Goal: Task Accomplishment & Management: Manage account settings

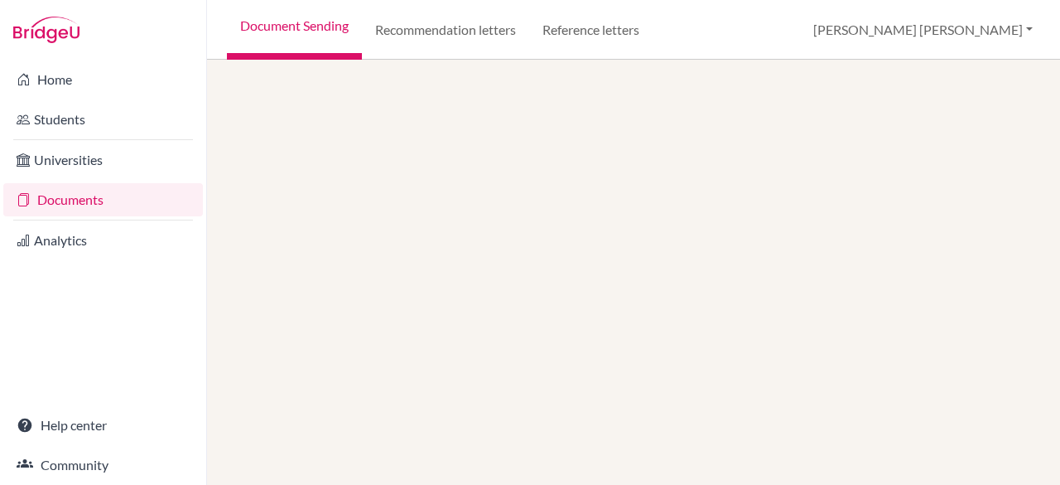
drag, startPoint x: 0, startPoint y: 0, endPoint x: 68, endPoint y: 196, distance: 207.7
click at [68, 196] on link "Documents" at bounding box center [103, 199] width 200 height 33
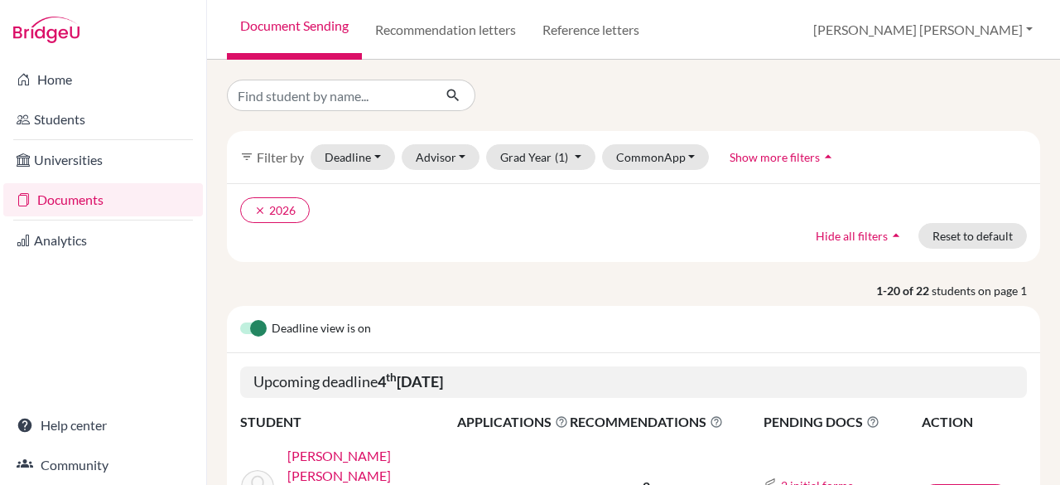
click at [353, 450] on link "[PERSON_NAME] [PERSON_NAME]" at bounding box center [377, 466] width 181 height 40
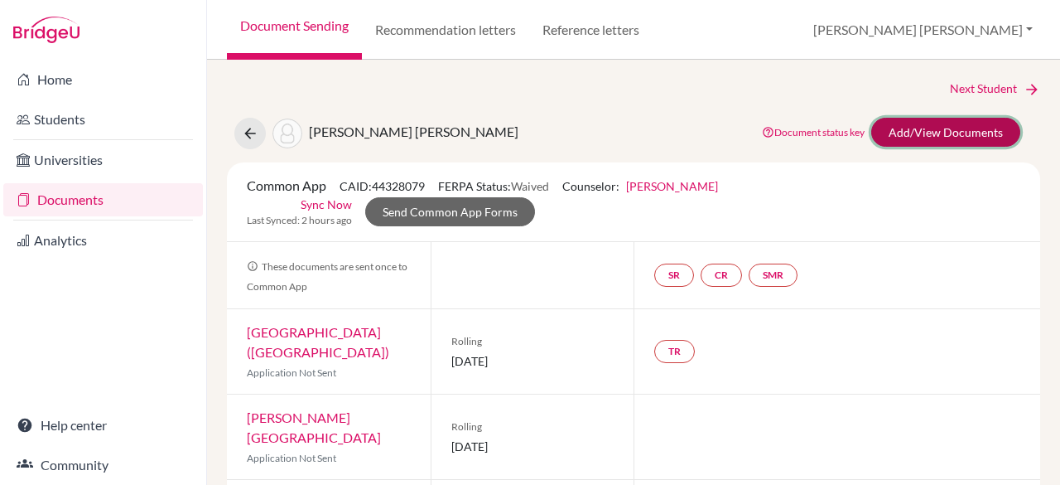
click at [913, 128] on link "Add/View Documents" at bounding box center [945, 132] width 149 height 29
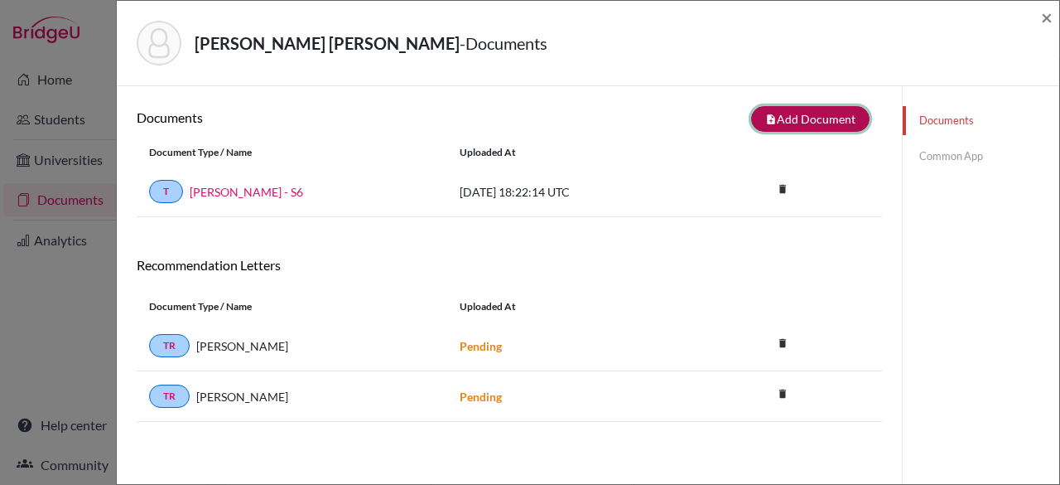
click at [823, 124] on button "note_add Add Document" at bounding box center [810, 119] width 118 height 26
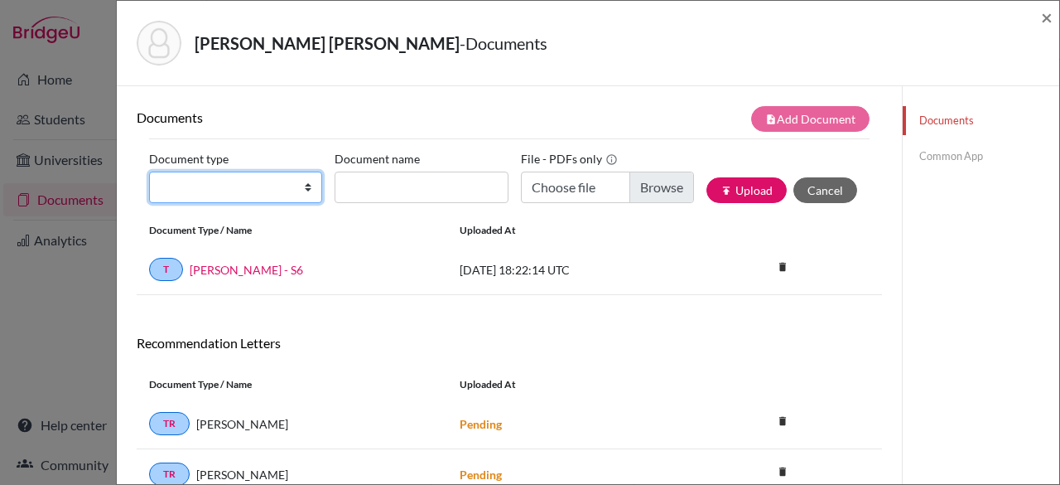
click at [201, 174] on select "Change explanation for Common App reports Counselor recommendation Internationa…" at bounding box center [235, 186] width 173 height 31
select select "45"
click at [149, 171] on select "Change explanation for Common App reports Counselor recommendation Internationa…" at bounding box center [235, 186] width 173 height 31
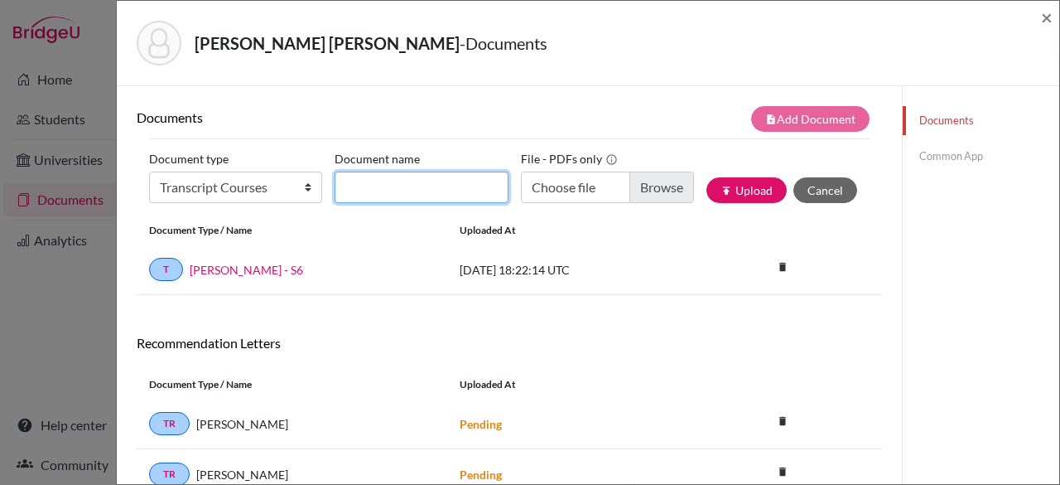
click at [364, 193] on input "Document name" at bounding box center [421, 186] width 173 height 31
type input "[PERSON_NAME] - Schedule"
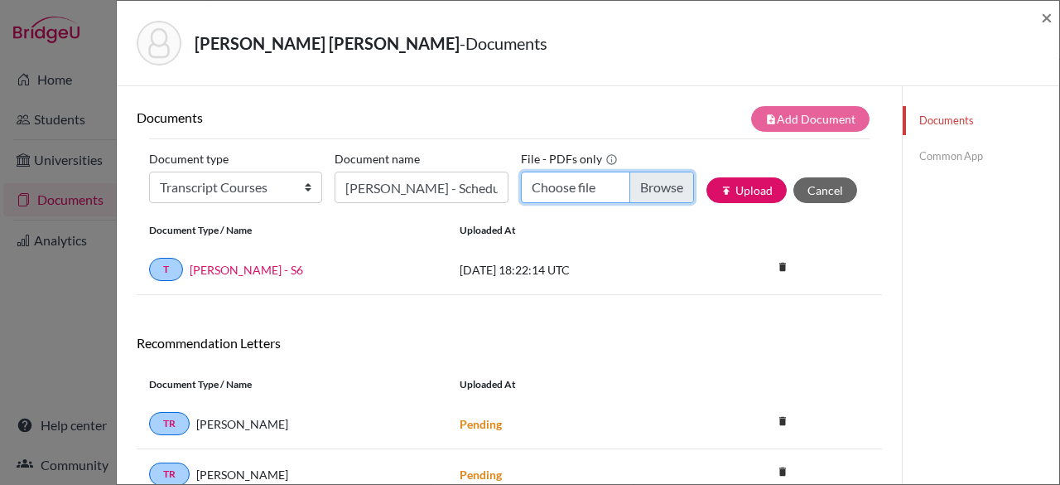
click at [649, 176] on input "Choose file" at bounding box center [607, 186] width 173 height 31
type input "C:\fakepath\[PERSON_NAME] - Schedule.pdf"
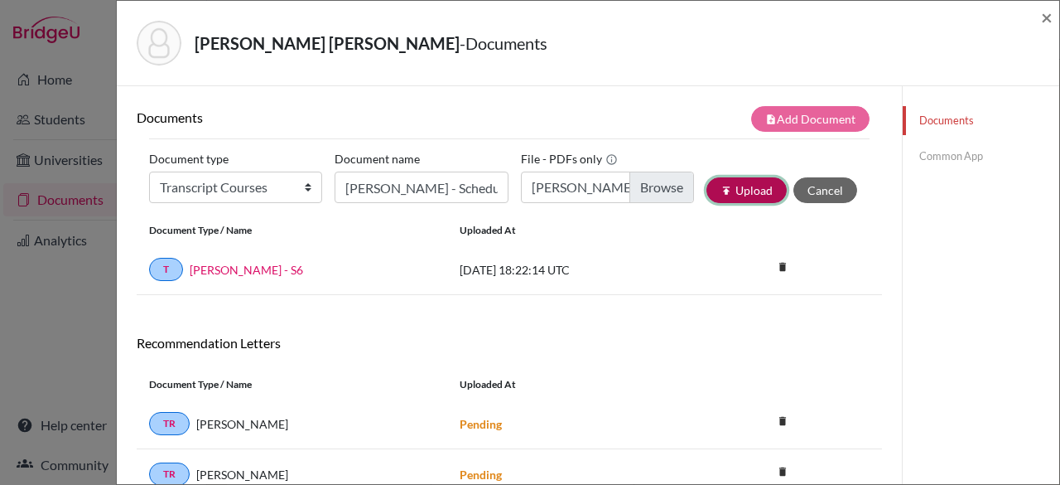
click at [736, 189] on button "publish Upload" at bounding box center [747, 190] width 80 height 26
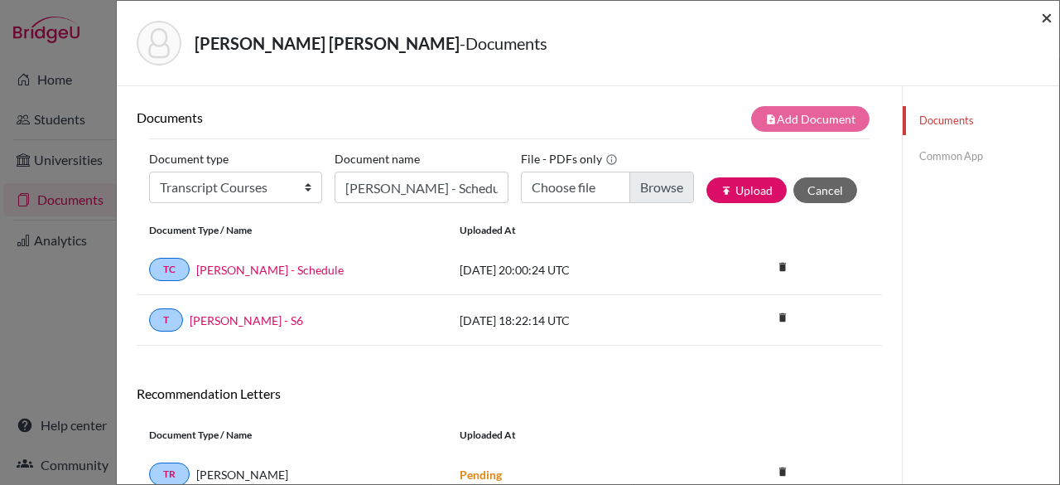
click at [1047, 17] on span "×" at bounding box center [1047, 17] width 12 height 24
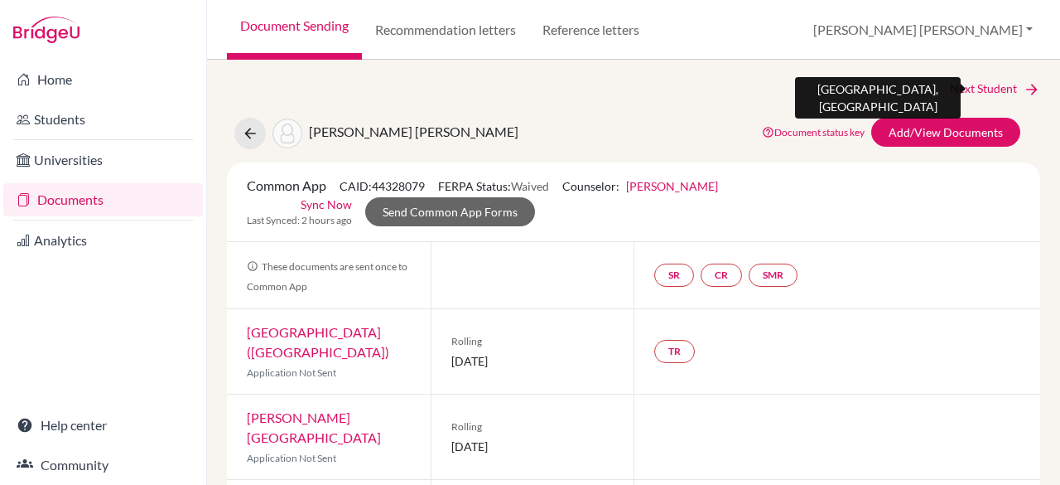
click at [984, 92] on link "Next Student" at bounding box center [995, 89] width 90 height 18
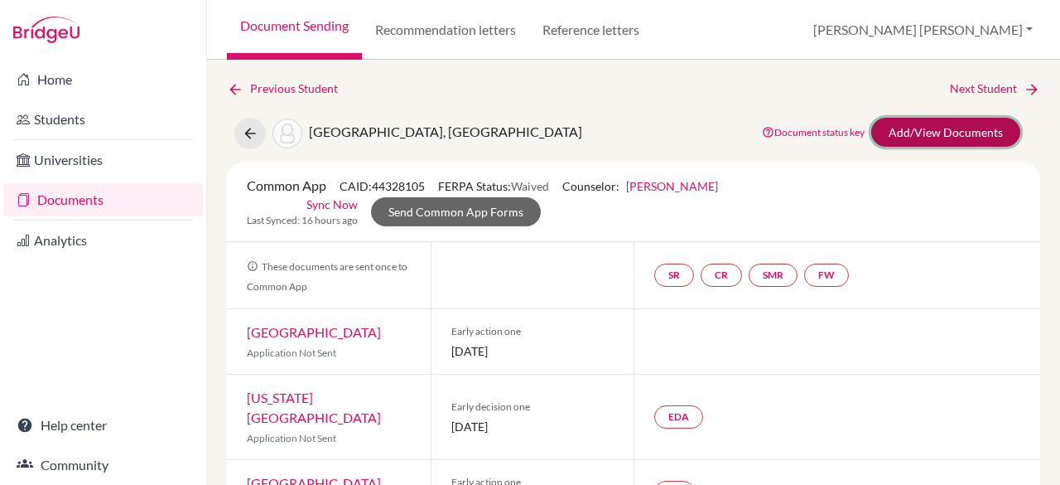
click at [910, 129] on link "Add/View Documents" at bounding box center [945, 132] width 149 height 29
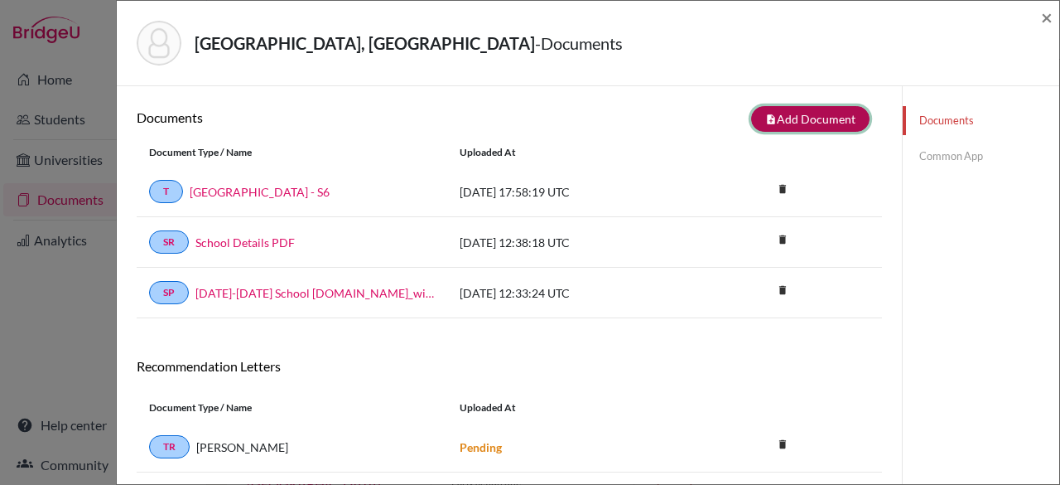
click at [804, 117] on button "note_add Add Document" at bounding box center [810, 119] width 118 height 26
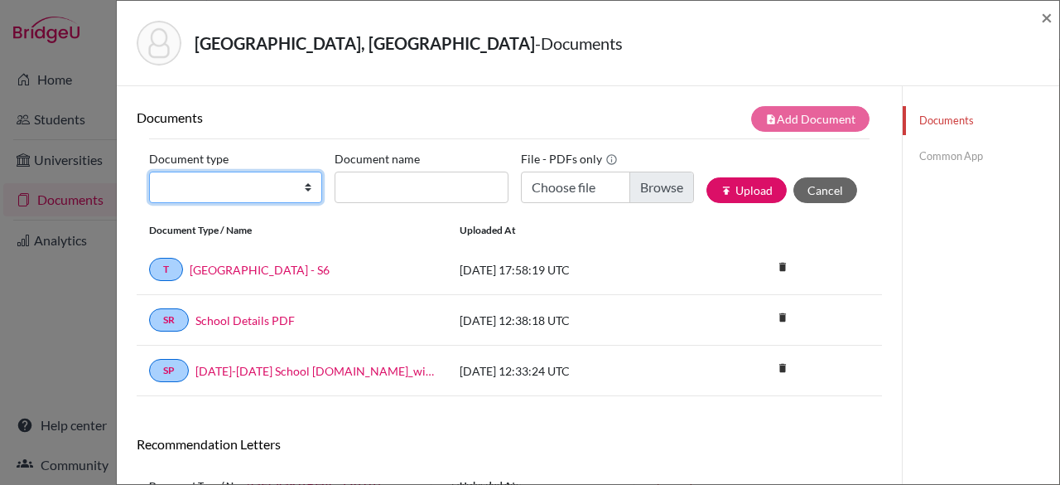
click at [268, 191] on select "Change explanation for Common App reports Counselor recommendation Internationa…" at bounding box center [235, 186] width 173 height 31
select select "45"
click at [149, 171] on select "Change explanation for Common App reports Counselor recommendation Internationa…" at bounding box center [235, 186] width 173 height 31
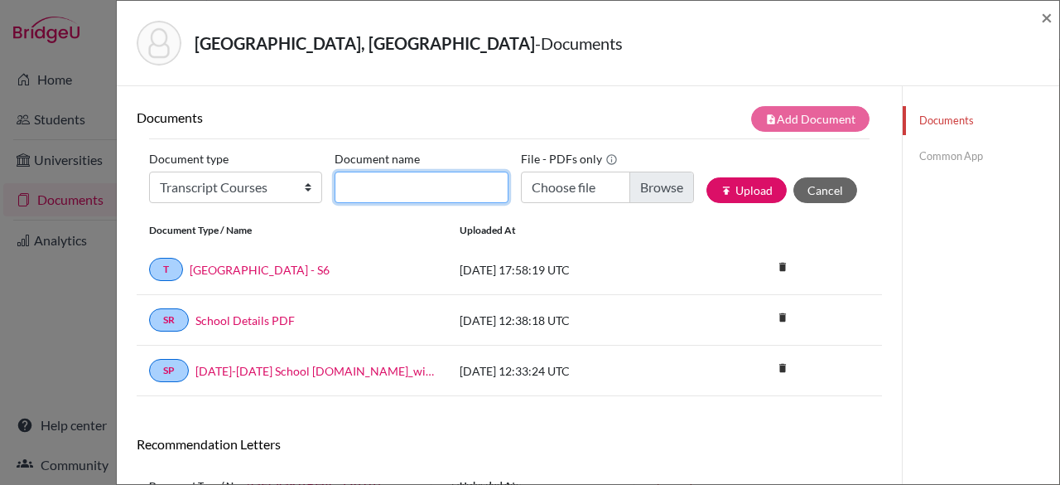
click at [416, 195] on input "Document name" at bounding box center [421, 186] width 173 height 31
type input "[GEOGRAPHIC_DATA] - Schedule"
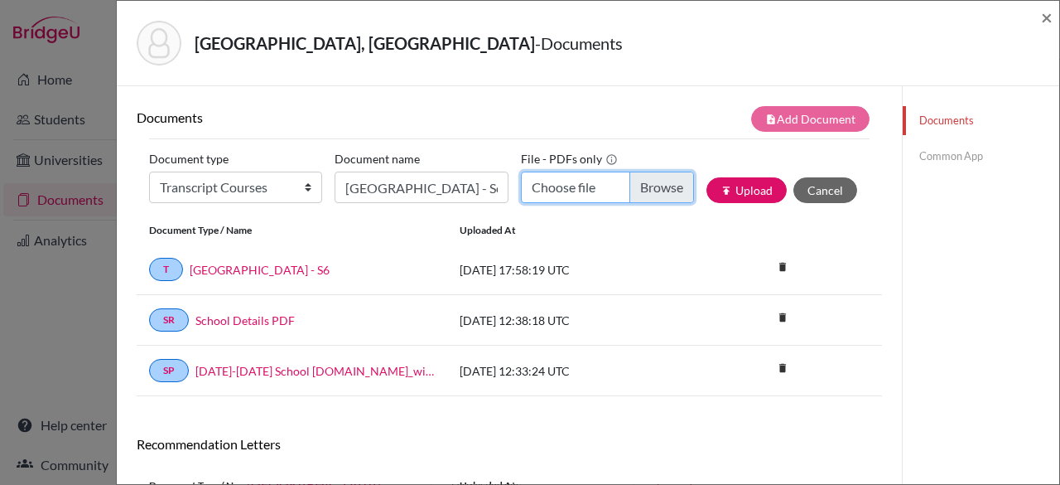
click at [649, 189] on input "Choose file" at bounding box center [607, 186] width 173 height 31
type input "C:\fakepath\Saint-Louis - Schedule.pdf"
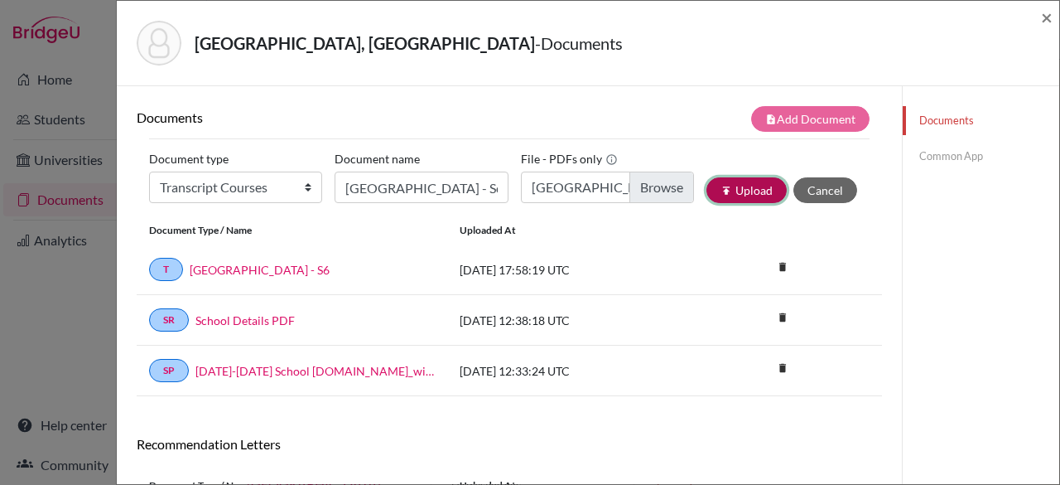
click at [711, 177] on button "publish Upload" at bounding box center [747, 190] width 80 height 26
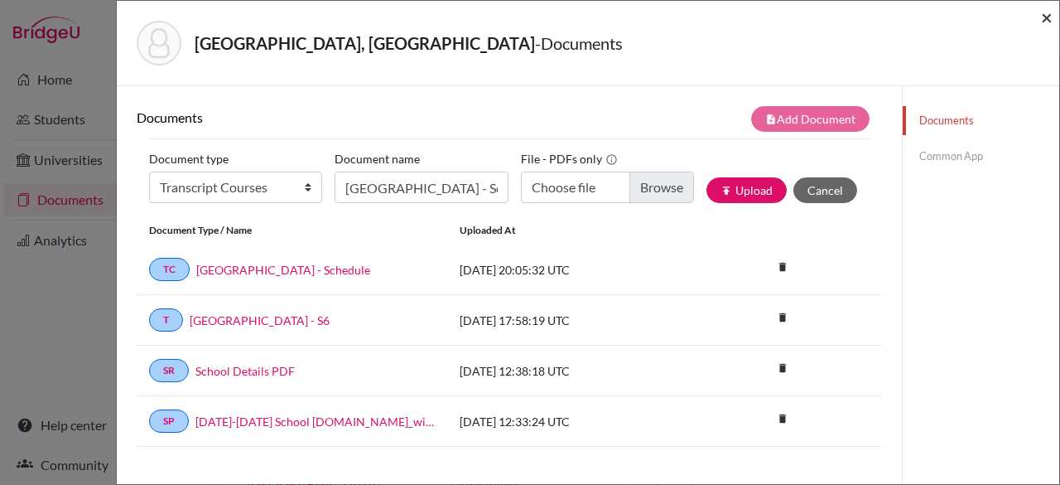
click at [1042, 21] on span "×" at bounding box center [1047, 17] width 12 height 24
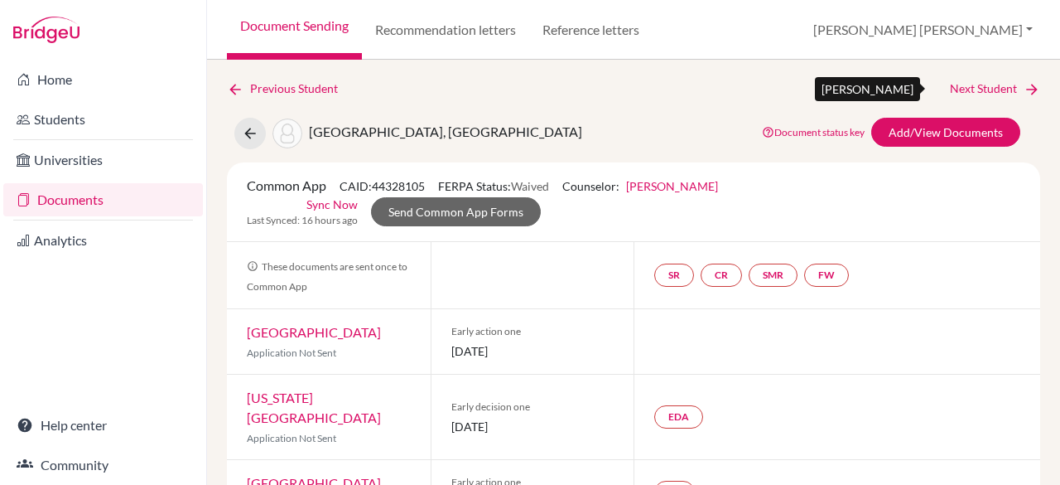
click at [953, 94] on link "Next Student" at bounding box center [995, 89] width 90 height 18
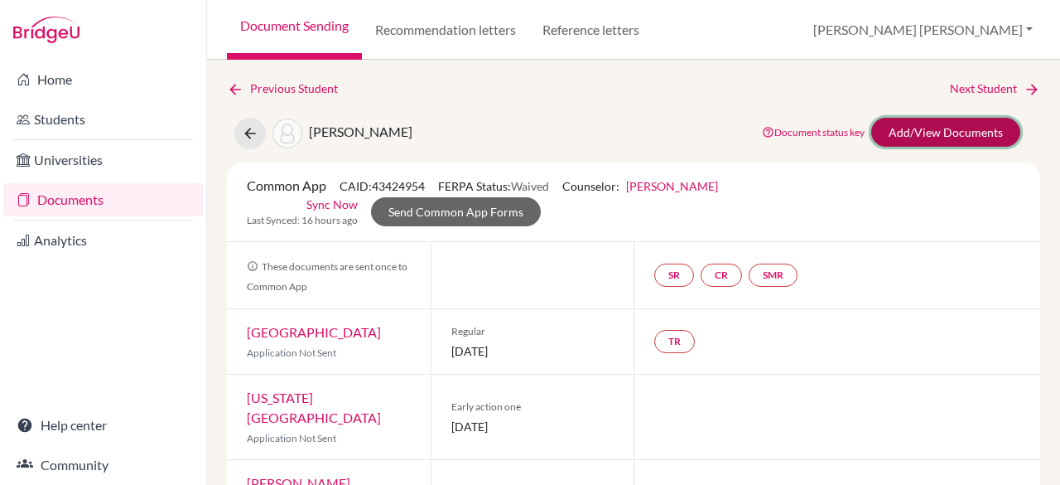
click at [955, 127] on link "Add/View Documents" at bounding box center [945, 132] width 149 height 29
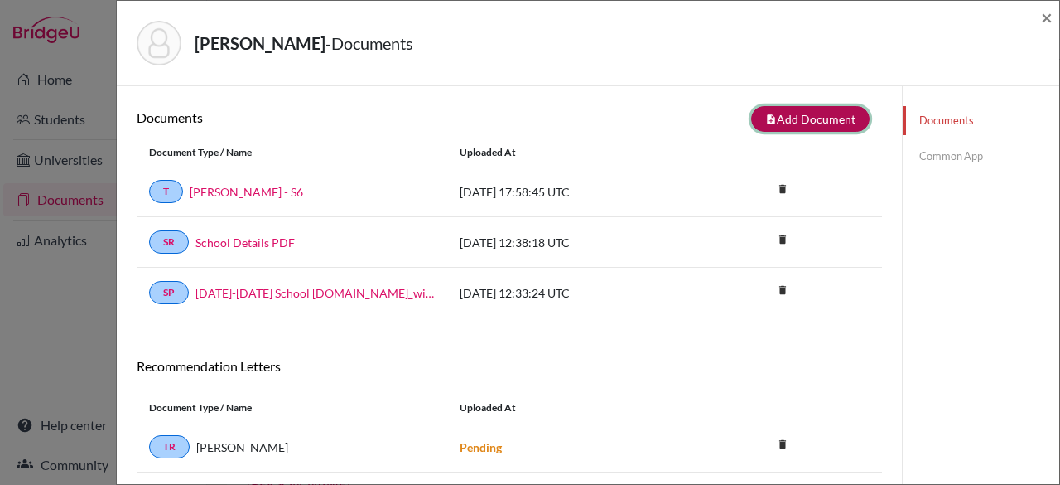
click at [784, 118] on button "note_add Add Document" at bounding box center [810, 119] width 118 height 26
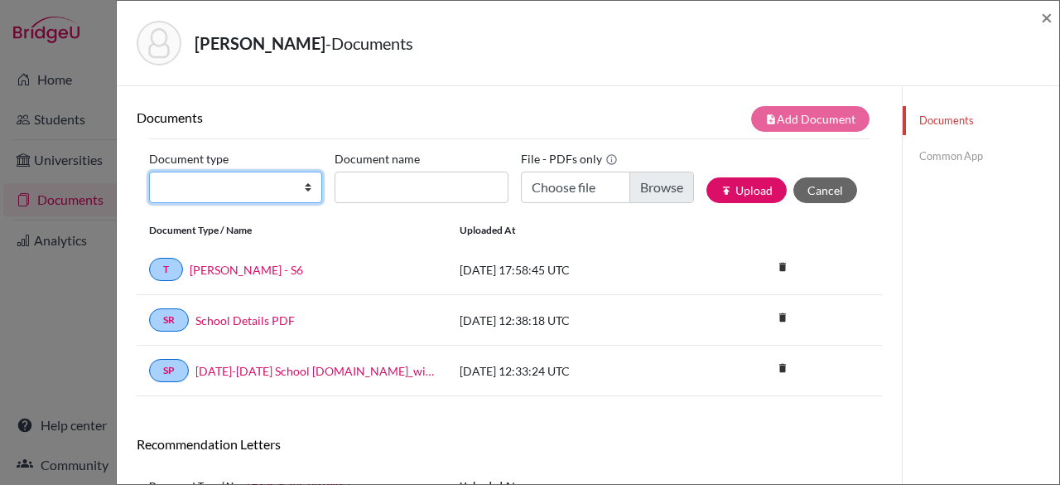
click at [242, 184] on select "Change explanation for Common App reports Counselor recommendation Internationa…" at bounding box center [235, 186] width 173 height 31
select select "45"
click at [149, 171] on select "Change explanation for Common App reports Counselor recommendation Internationa…" at bounding box center [235, 186] width 173 height 31
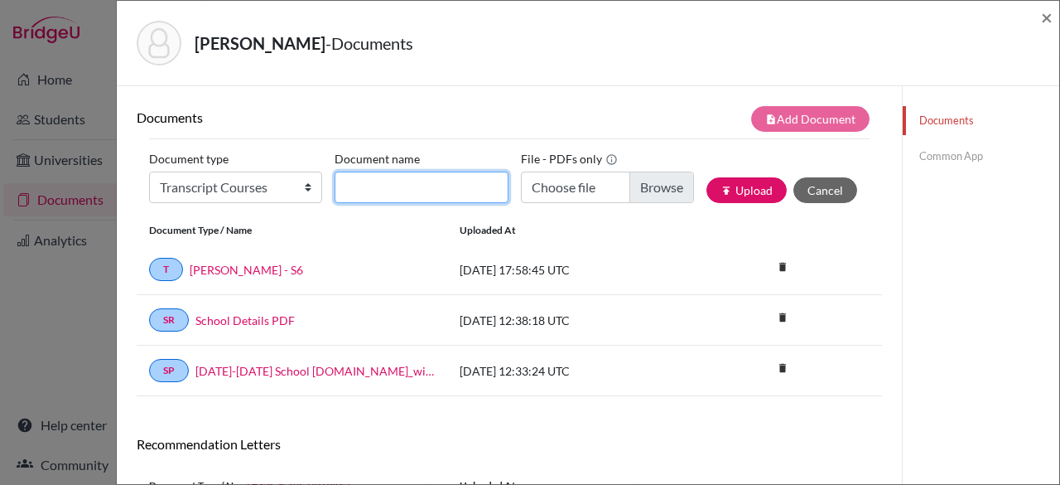
click at [383, 183] on input "Document name" at bounding box center [421, 186] width 173 height 31
click at [378, 177] on input "A" at bounding box center [421, 186] width 173 height 31
type input "[PERSON_NAME] - Schedule"
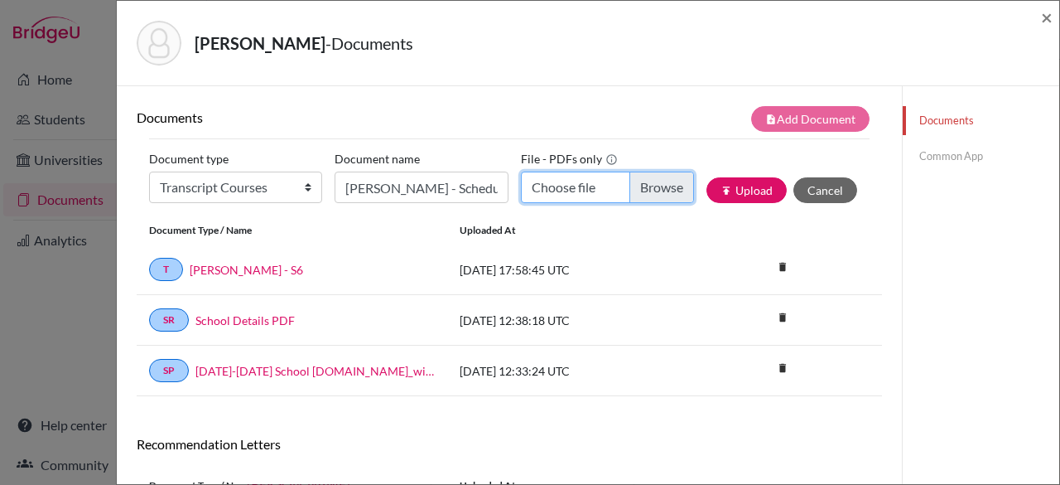
click at [665, 180] on input "Choose file" at bounding box center [607, 186] width 173 height 31
type input "C:\fakepath\[PERSON_NAME] - Schedule.pdf"
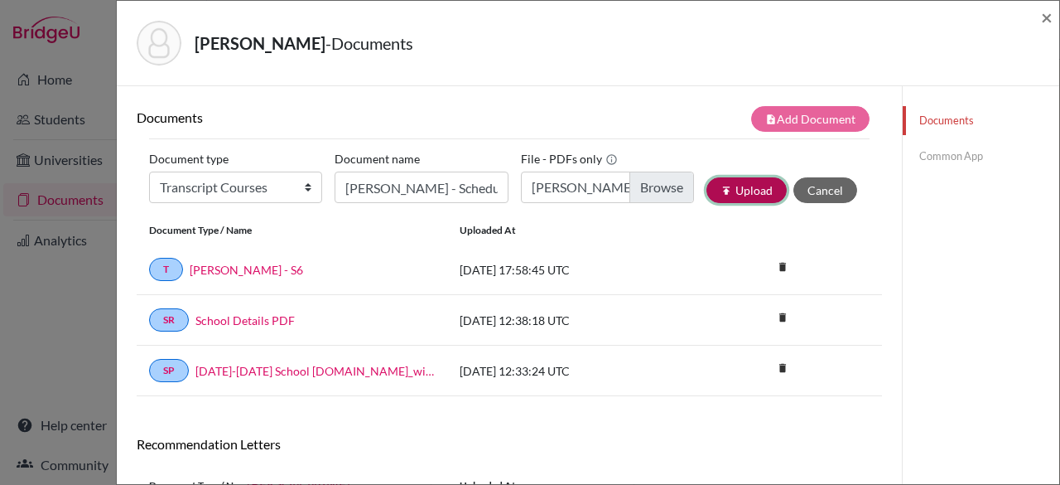
drag, startPoint x: 736, startPoint y: 187, endPoint x: 740, endPoint y: 197, distance: 10.8
click at [736, 188] on button "publish Upload" at bounding box center [747, 190] width 80 height 26
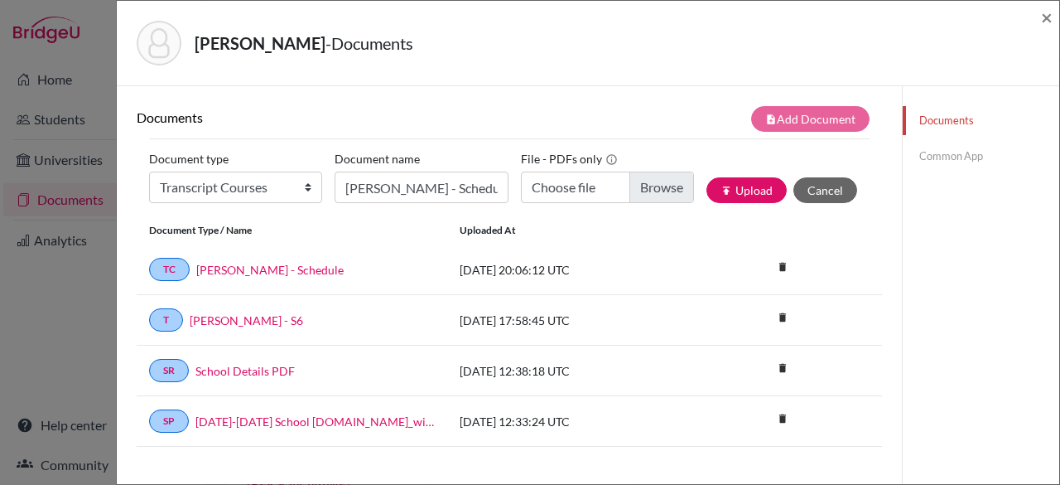
click at [1054, 14] on div "[PERSON_NAME] - Documents ×" at bounding box center [588, 43] width 943 height 85
click at [1051, 16] on span "×" at bounding box center [1047, 17] width 12 height 24
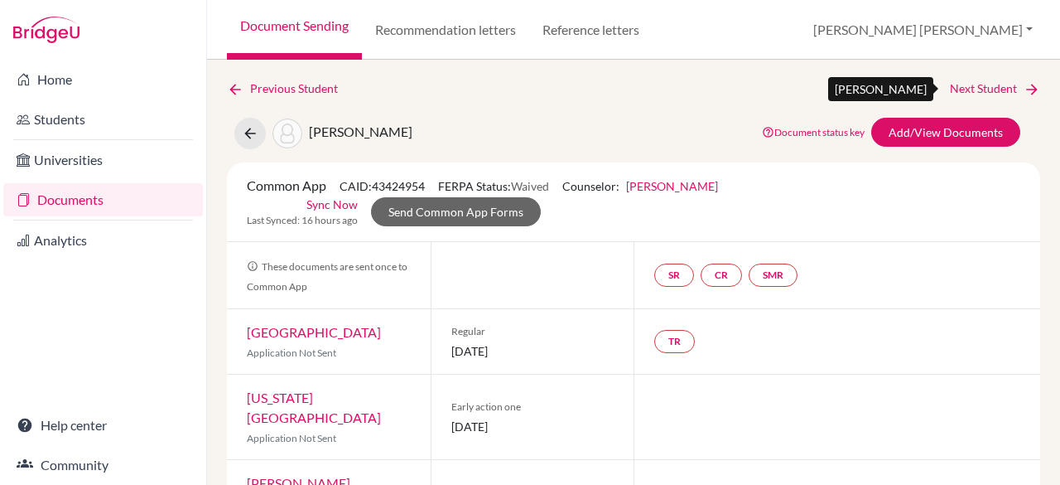
click at [991, 89] on link "Next Student" at bounding box center [995, 89] width 90 height 18
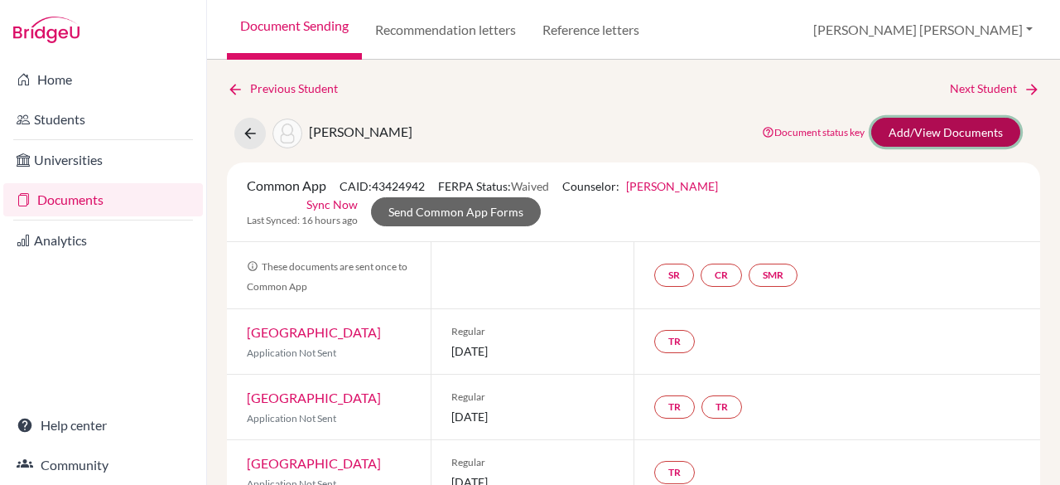
click at [916, 133] on link "Add/View Documents" at bounding box center [945, 132] width 149 height 29
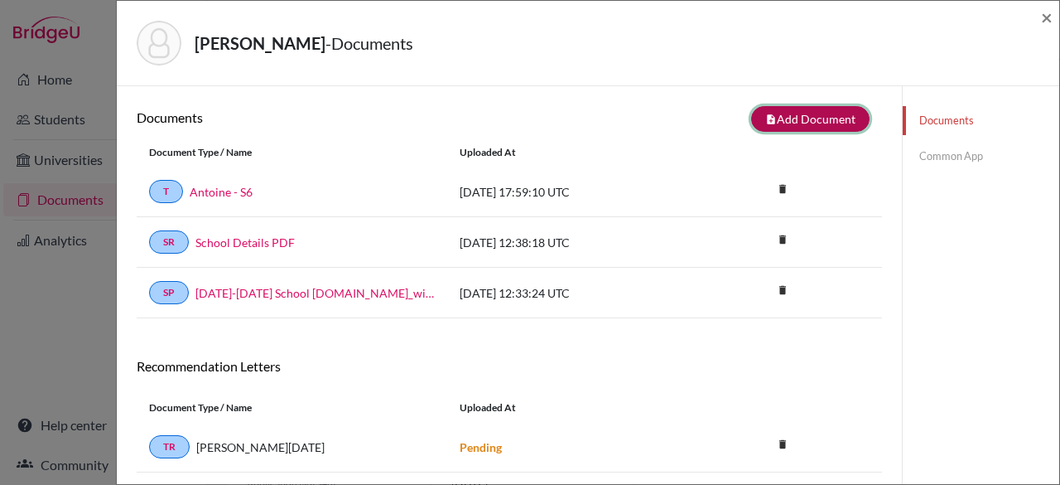
click at [817, 119] on button "note_add Add Document" at bounding box center [810, 119] width 118 height 26
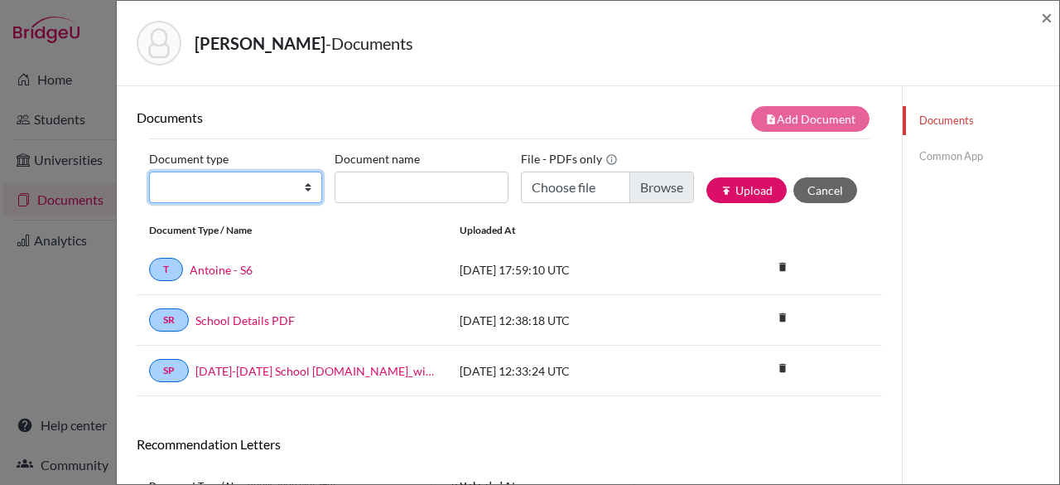
click at [234, 188] on select "Change explanation for Common App reports Counselor recommendation Internationa…" at bounding box center [235, 186] width 173 height 31
select select "45"
click at [149, 171] on select "Change explanation for Common App reports Counselor recommendation Internationa…" at bounding box center [235, 186] width 173 height 31
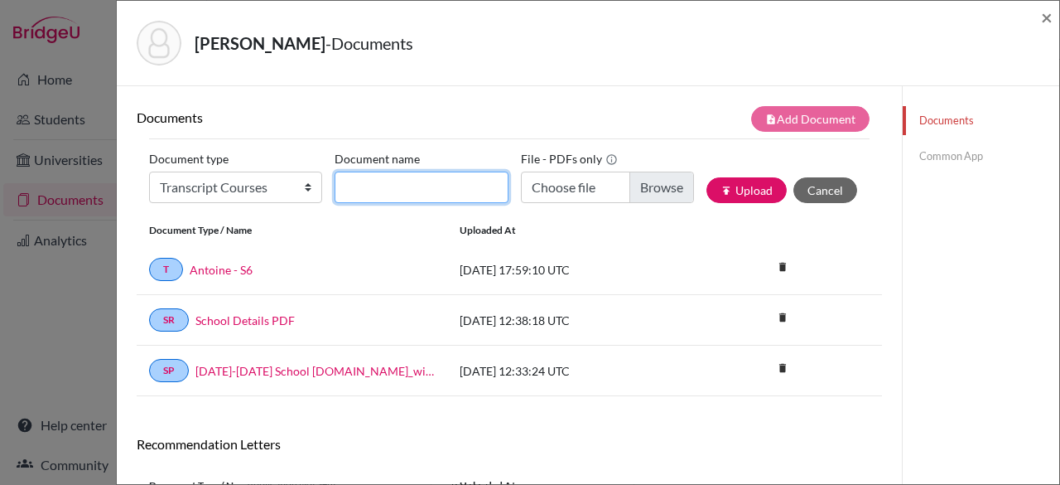
click at [436, 186] on input "Document name" at bounding box center [421, 186] width 173 height 31
type input "[PERSON_NAME]"
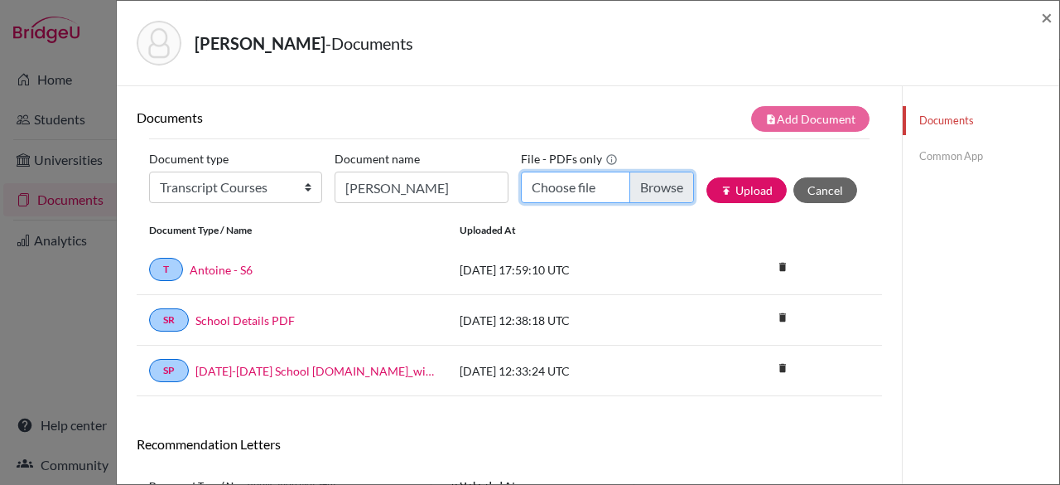
click at [591, 190] on input "Choose file" at bounding box center [607, 186] width 173 height 31
type input "C:\fakepath\[PERSON_NAME].pdf"
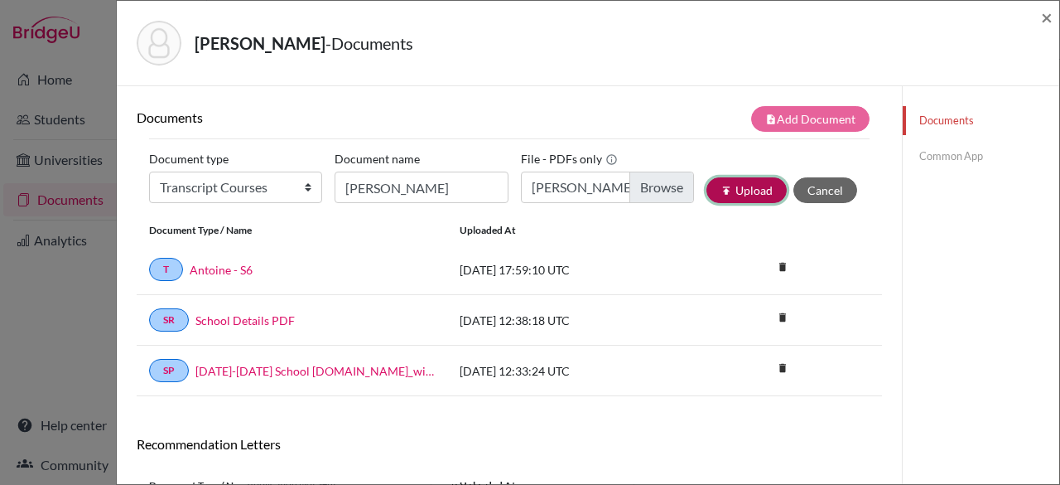
click at [726, 186] on button "publish Upload" at bounding box center [747, 190] width 80 height 26
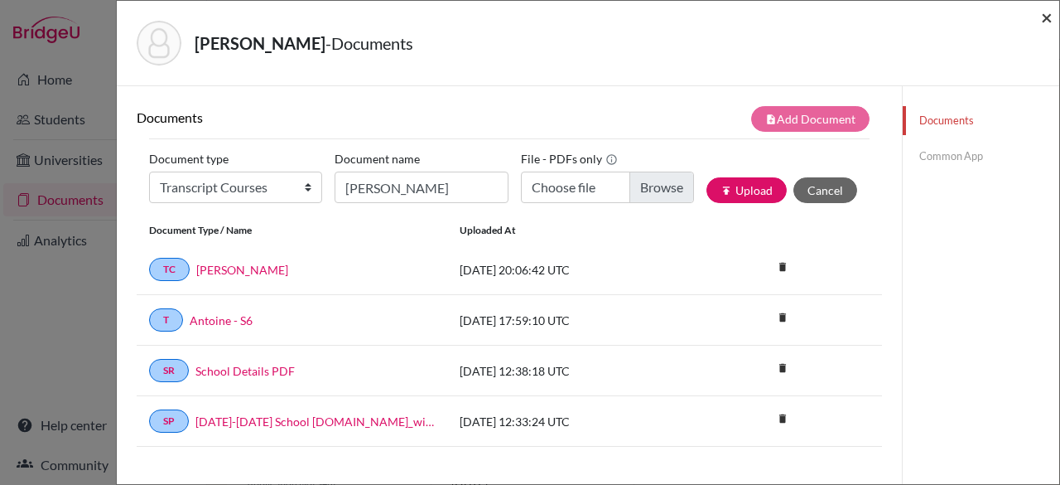
click at [1050, 21] on span "×" at bounding box center [1047, 17] width 12 height 24
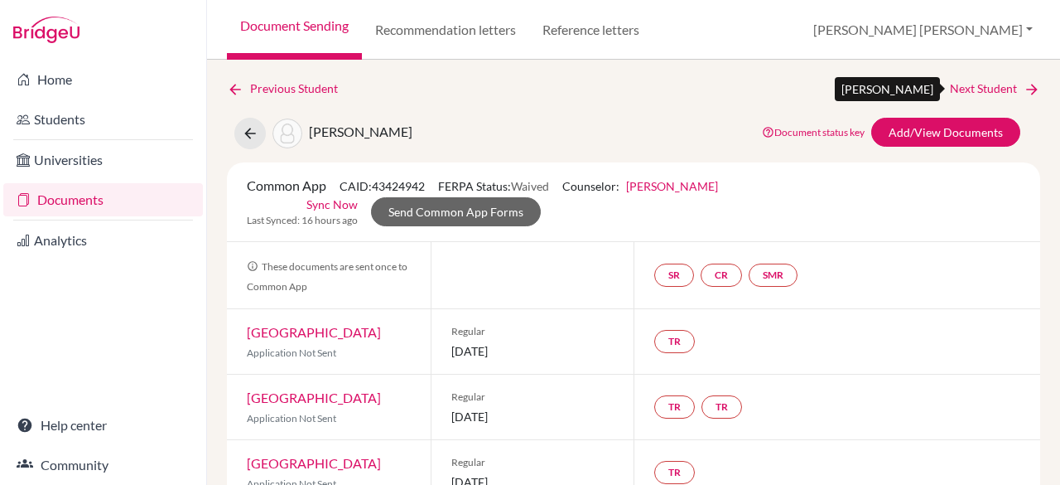
click at [962, 86] on link "Next Student" at bounding box center [995, 89] width 90 height 18
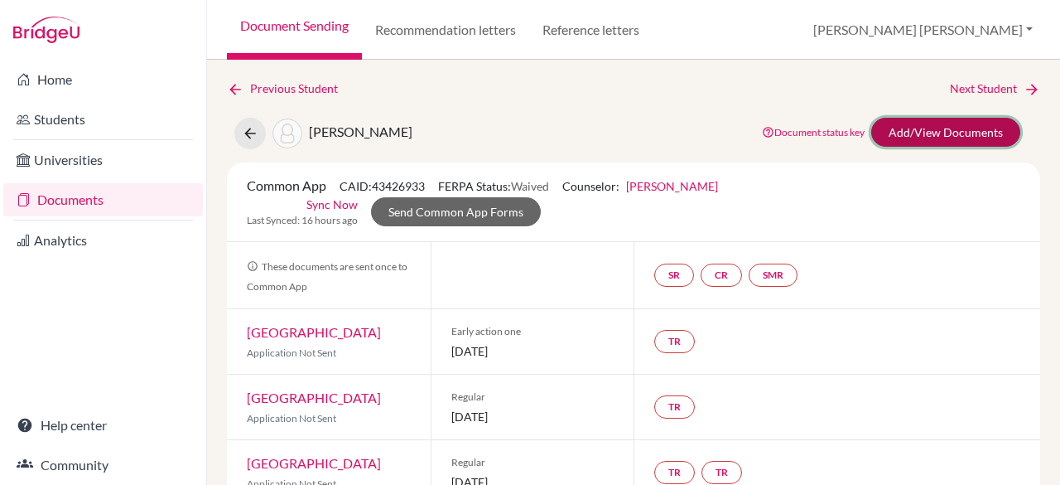
click at [958, 128] on link "Add/View Documents" at bounding box center [945, 132] width 149 height 29
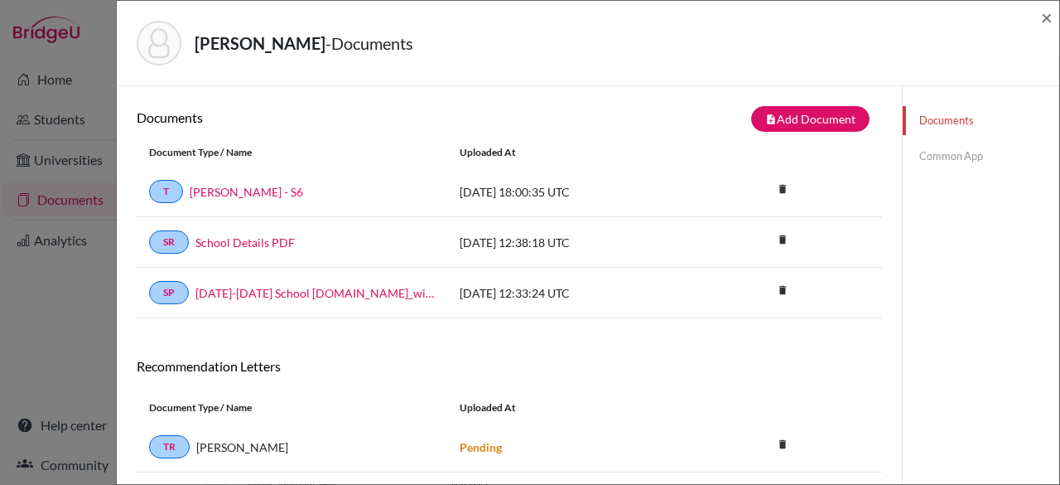
click at [784, 143] on div "Document Type / Name Uploaded at" at bounding box center [510, 152] width 746 height 28
click at [798, 117] on button "note_add Add Document" at bounding box center [810, 119] width 118 height 26
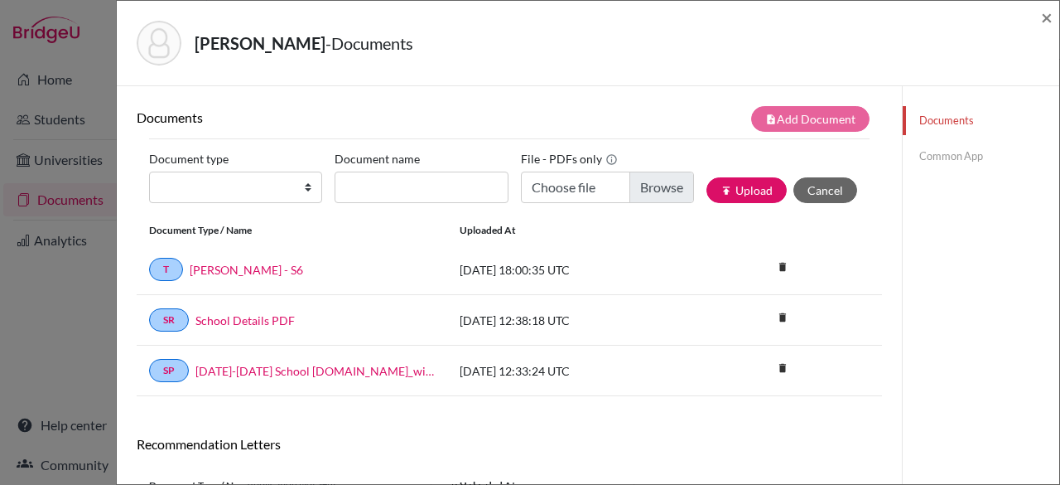
click at [270, 205] on div "Document type Change explanation for Common App reports Counselor recommendatio…" at bounding box center [509, 181] width 721 height 70
click at [277, 186] on select "Change explanation for Common App reports Counselor recommendation Internationa…" at bounding box center [235, 186] width 173 height 31
click at [149, 171] on select "Change explanation for Common App reports Counselor recommendation Internationa…" at bounding box center [235, 186] width 173 height 31
click at [302, 193] on select "Change explanation for Common App reports Counselor recommendation Internationa…" at bounding box center [235, 186] width 173 height 31
select select "45"
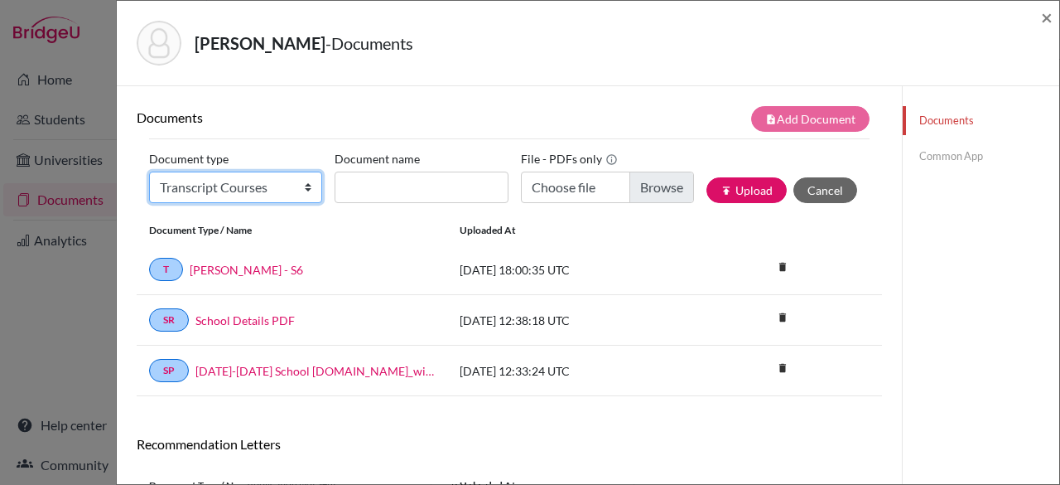
click at [149, 171] on select "Change explanation for Common App reports Counselor recommendation Internationa…" at bounding box center [235, 186] width 173 height 31
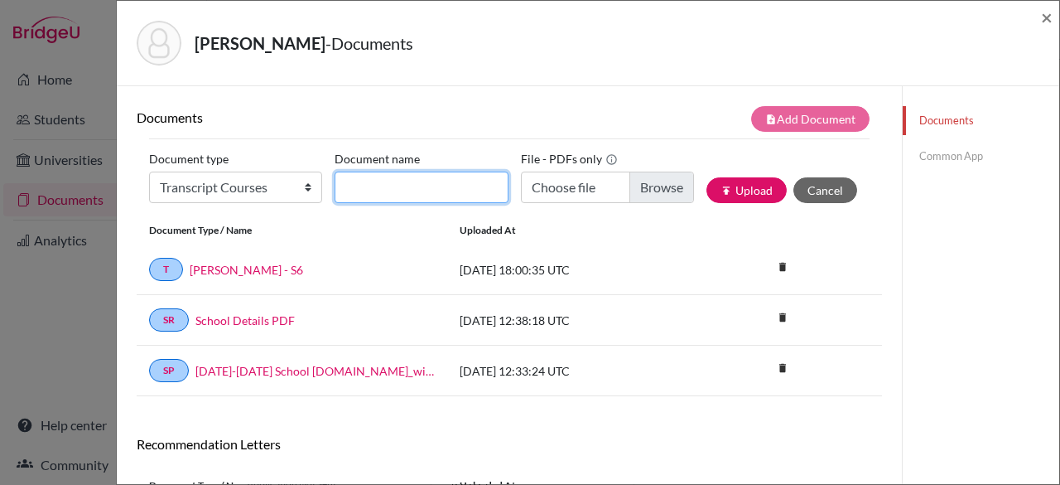
click at [360, 191] on input "Document name" at bounding box center [421, 186] width 173 height 31
type input "[PERSON_NAME] - Schedule"
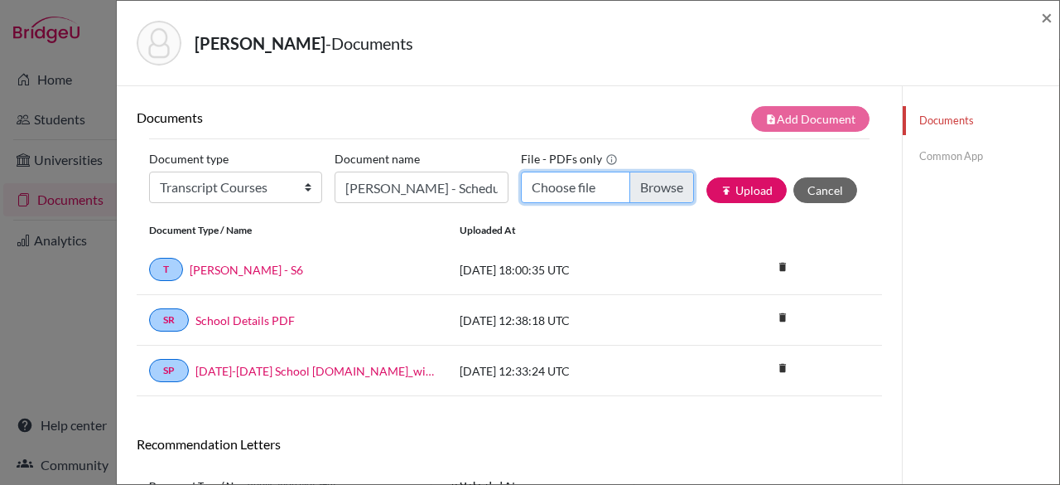
click at [629, 188] on input "Choose file" at bounding box center [607, 186] width 173 height 31
type input "C:\fakepath\[PERSON_NAME] - Schedule.pdf"
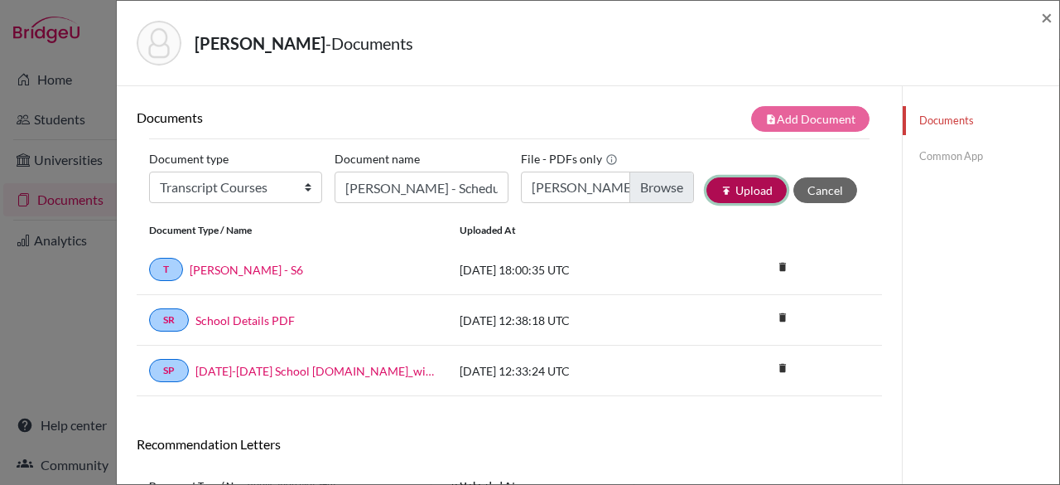
click at [741, 188] on button "publish Upload" at bounding box center [747, 190] width 80 height 26
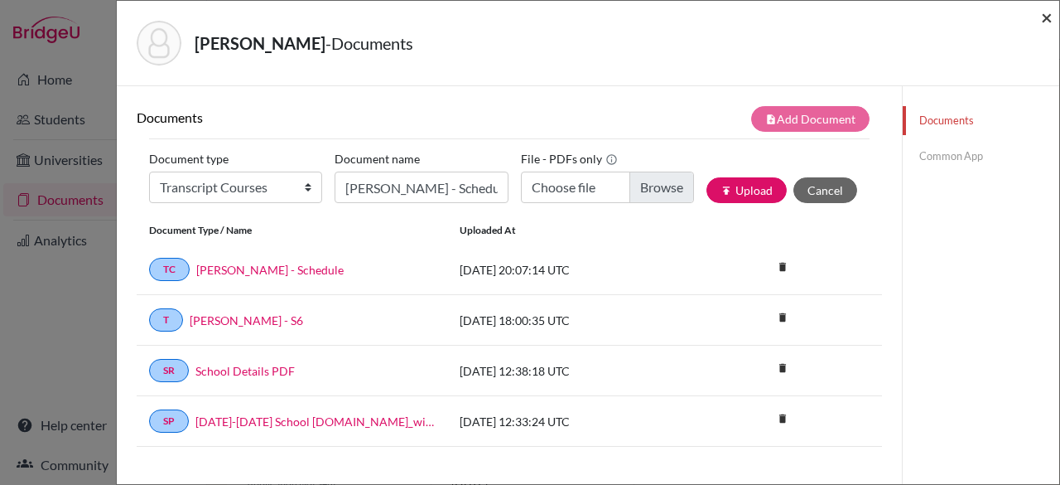
click at [1050, 21] on span "×" at bounding box center [1047, 17] width 12 height 24
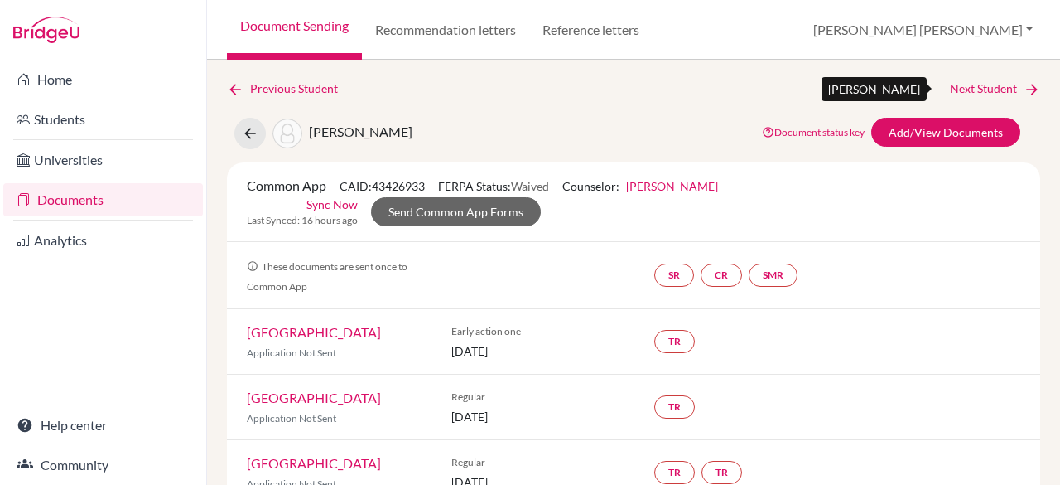
click at [991, 83] on link "Next Student" at bounding box center [995, 89] width 90 height 18
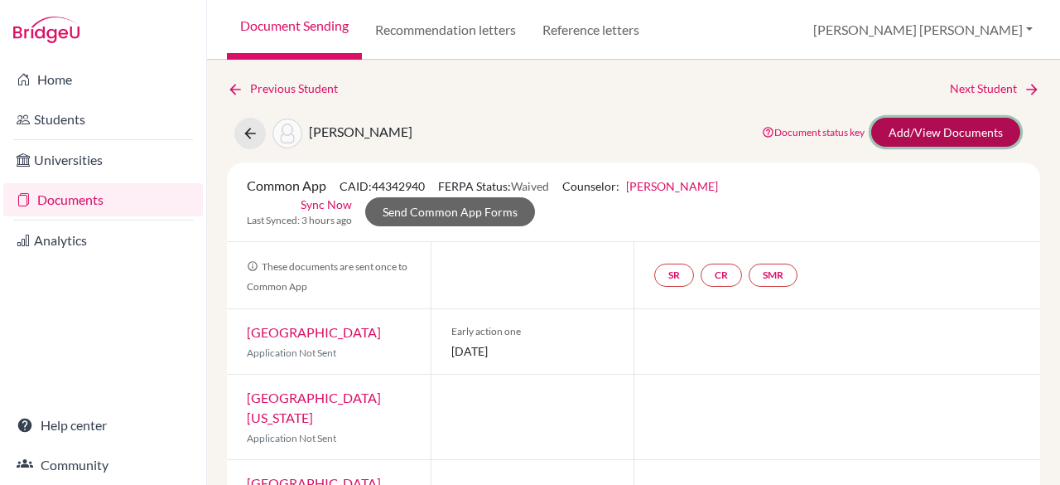
click at [920, 138] on link "Add/View Documents" at bounding box center [945, 132] width 149 height 29
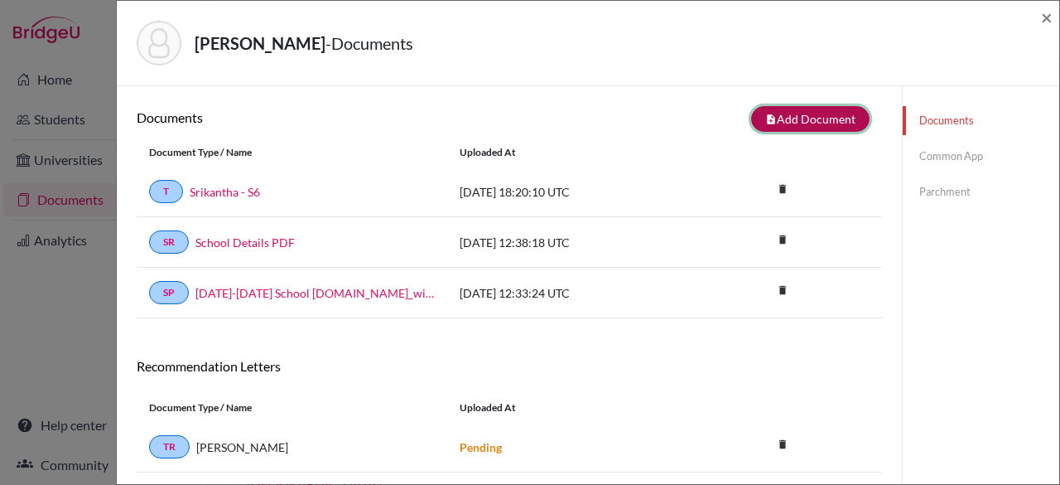
click at [787, 117] on button "note_add Add Document" at bounding box center [810, 119] width 118 height 26
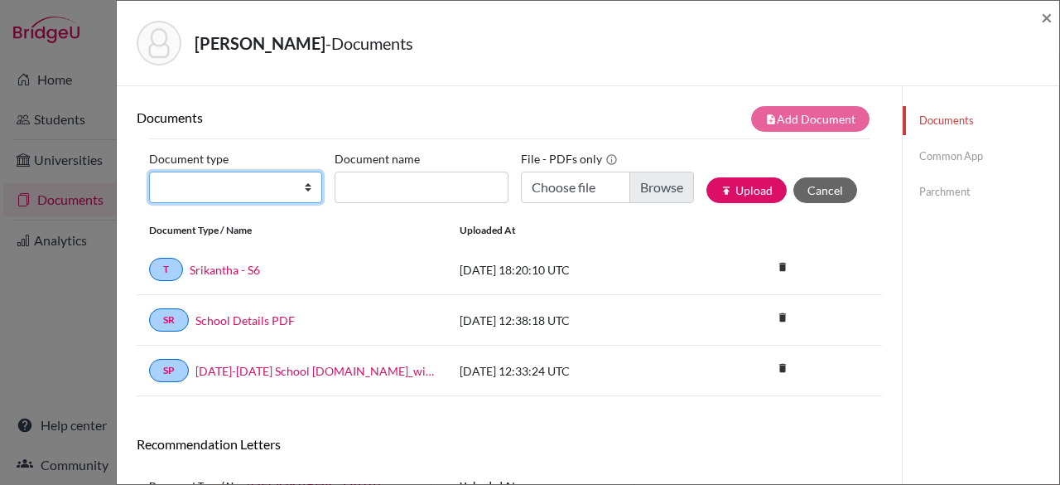
click at [285, 175] on select "Change explanation for Common App reports Counselor recommendation Internationa…" at bounding box center [235, 186] width 173 height 31
select select "45"
click at [149, 171] on select "Change explanation for Common App reports Counselor recommendation Internationa…" at bounding box center [235, 186] width 173 height 31
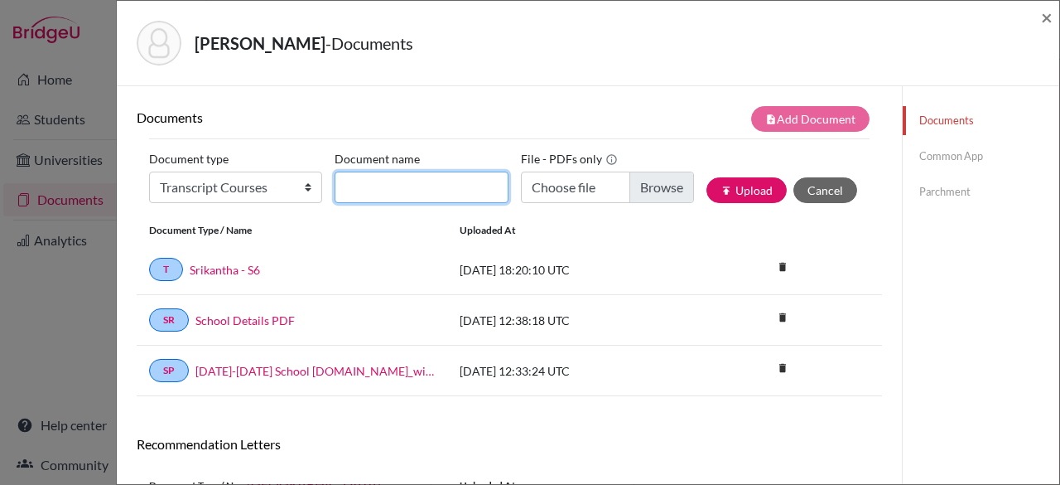
click at [379, 180] on input "Document name" at bounding box center [421, 186] width 173 height 31
type input "A"
type input "Srikantha - Schedule"
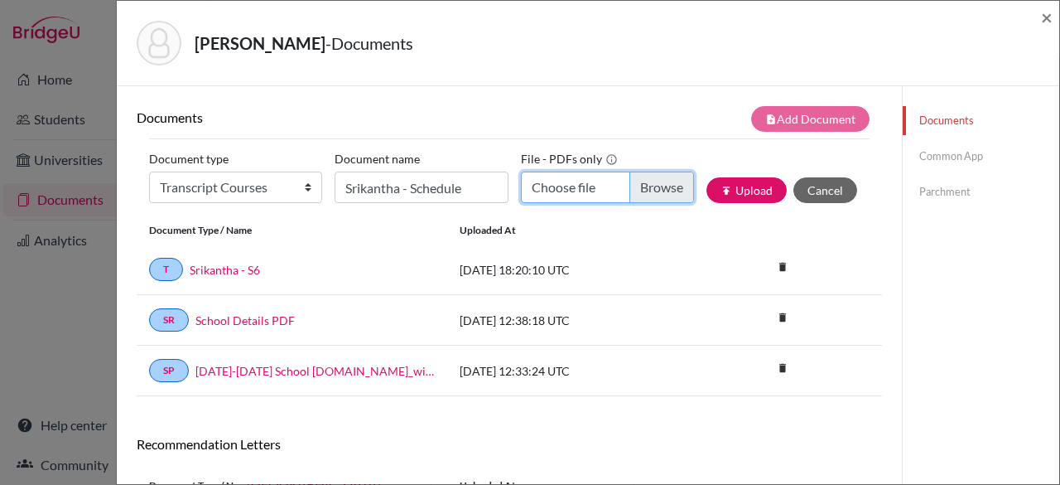
click at [636, 177] on input "Choose file" at bounding box center [607, 186] width 173 height 31
type input "C:\fakepath\Srikantha - Schedule.pdf"
